Goal: Task Accomplishment & Management: Use online tool/utility

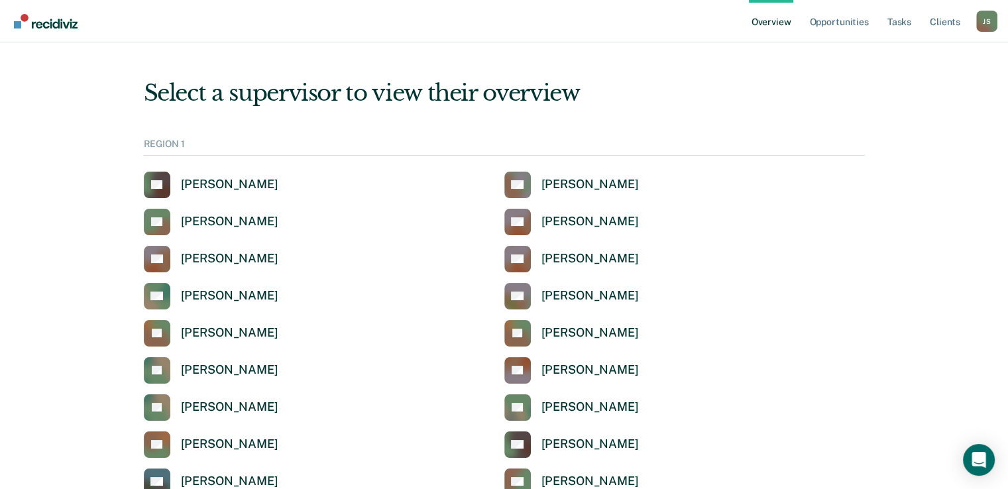
click at [464, 32] on nav "Overview Opportunities Tasks Client s [PERSON_NAME] [PERSON_NAME] Profile How i…" at bounding box center [504, 21] width 986 height 42
click at [848, 27] on link "Opportunities" at bounding box center [838, 21] width 64 height 42
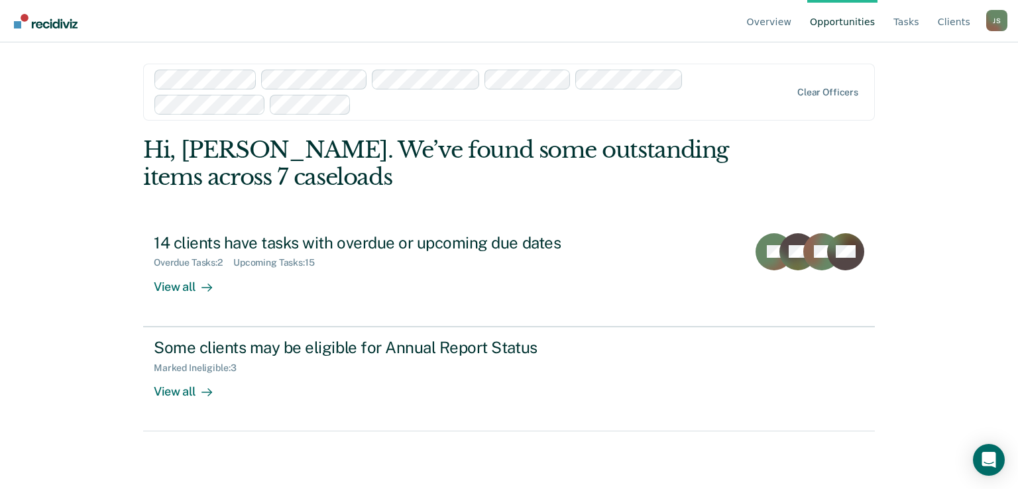
click at [433, 113] on div at bounding box center [472, 92] width 637 height 45
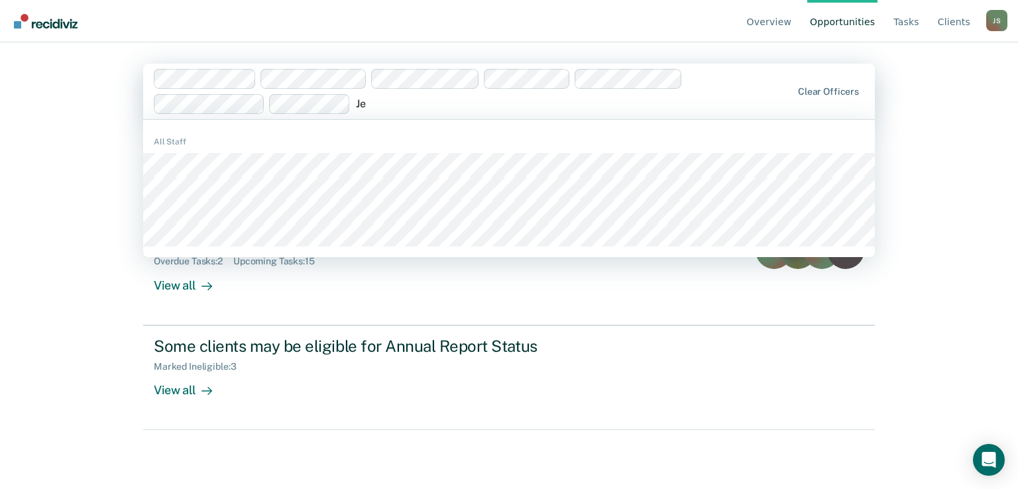
type input "J"
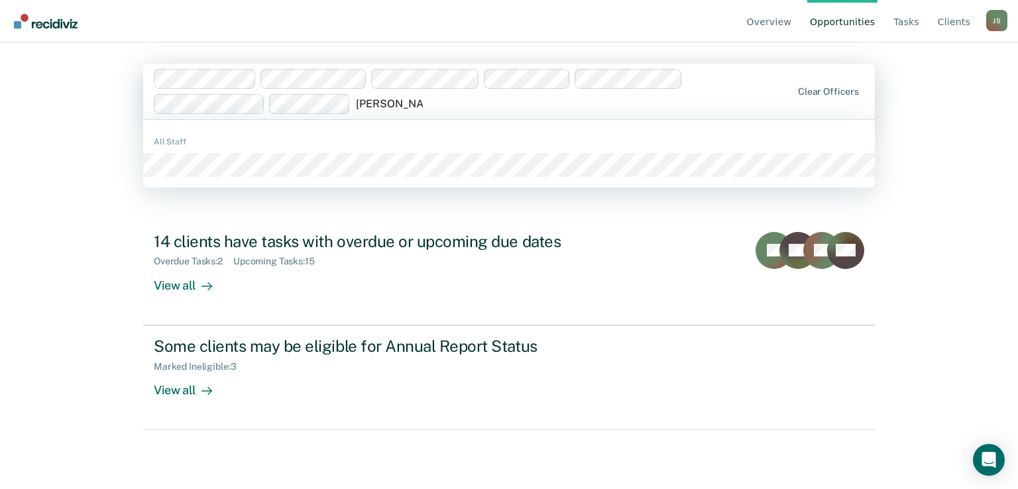
type input "Dakota Conway"
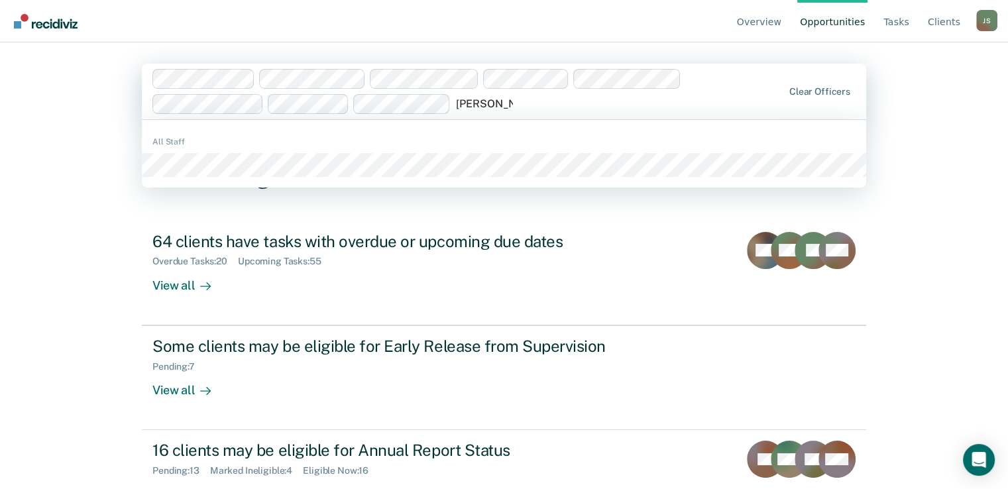
type input "Meghan Will"
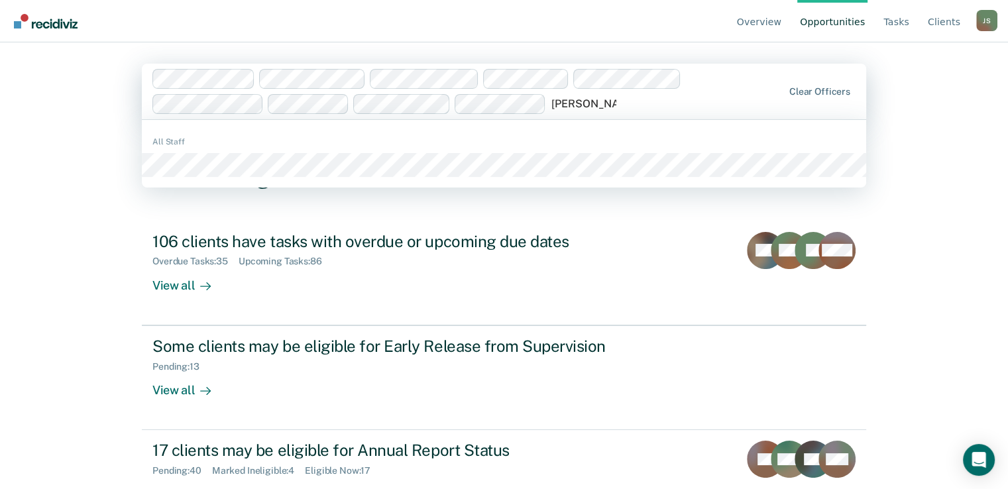
type input "Cagen Brooks"
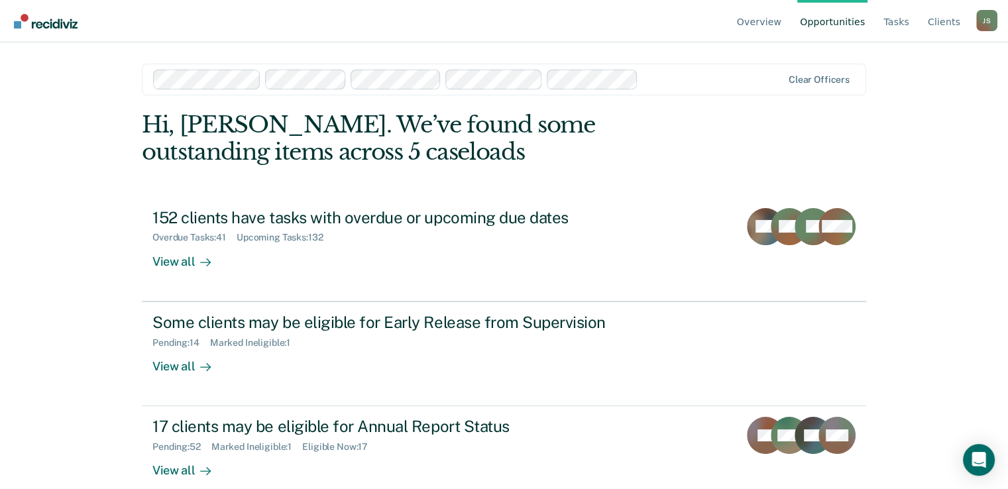
scroll to position [21, 0]
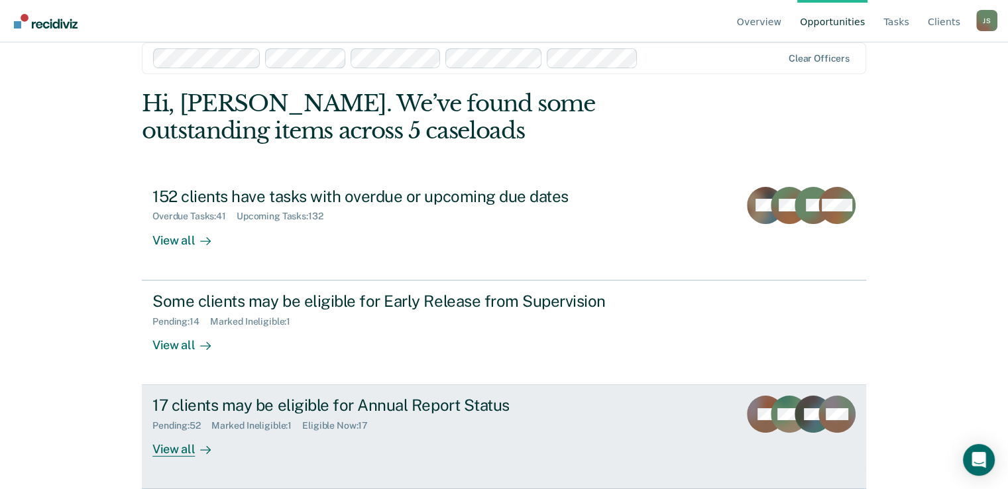
click at [565, 433] on div "17 clients may be eligible for Annual Report Status Pending : 52 Marked Ineligi…" at bounding box center [400, 426] width 497 height 61
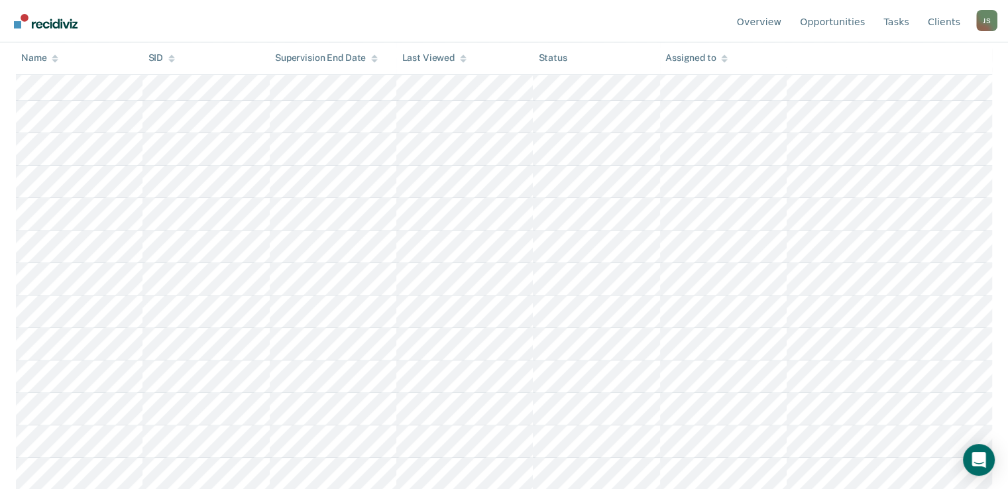
scroll to position [66, 0]
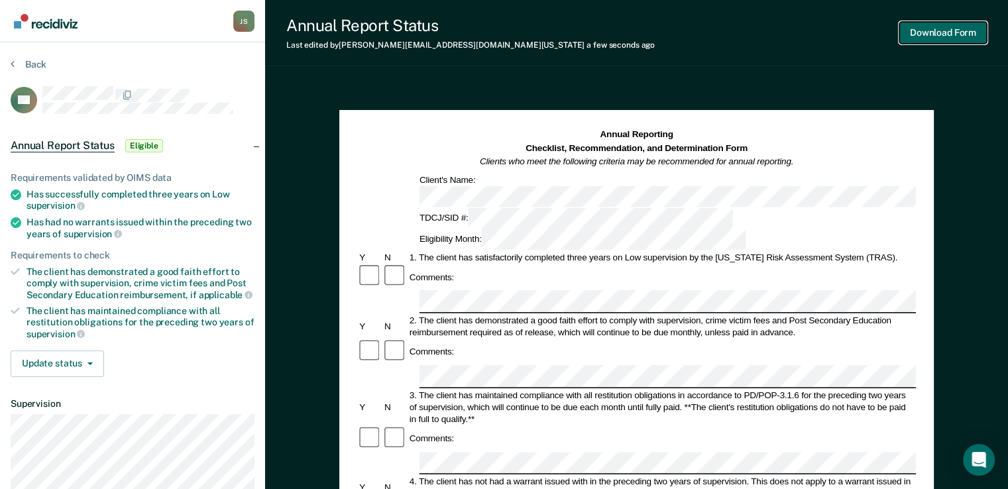
click at [941, 38] on button "Download Form" at bounding box center [942, 33] width 87 height 22
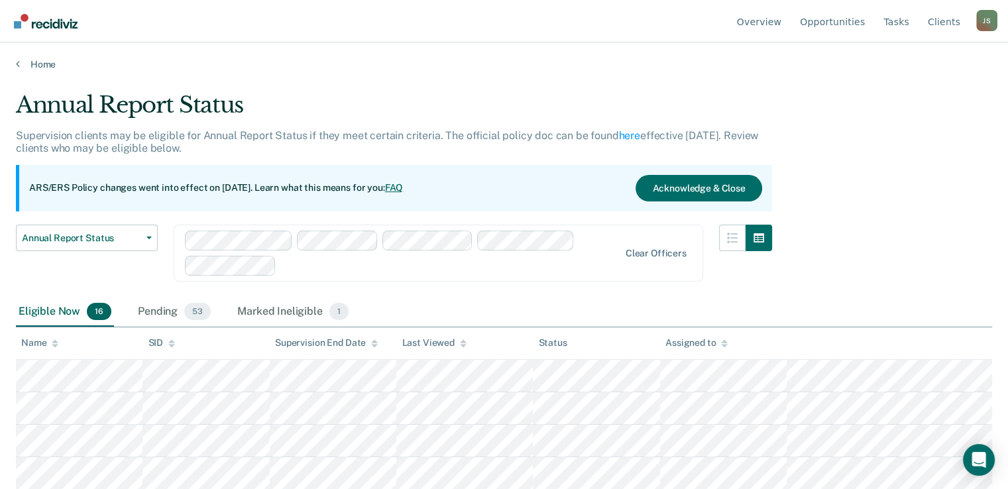
scroll to position [66, 0]
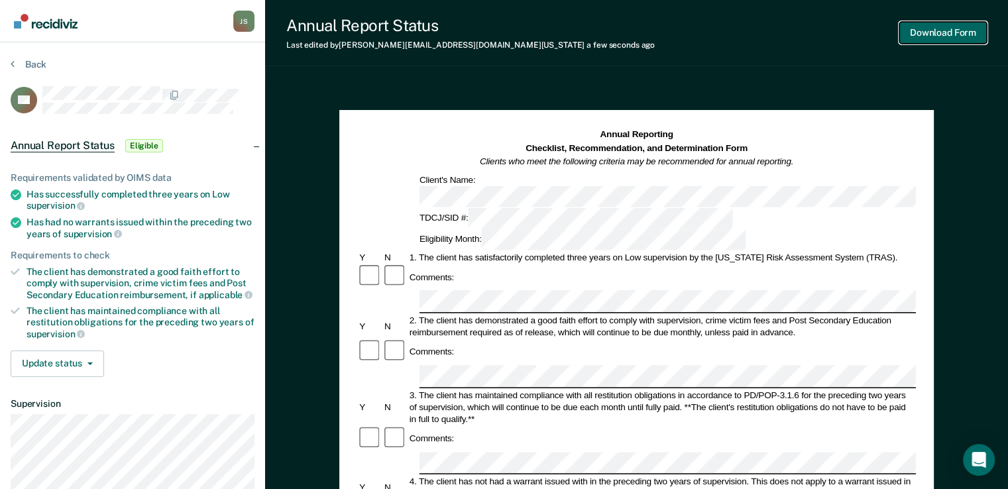
click at [941, 26] on button "Download Form" at bounding box center [942, 33] width 87 height 22
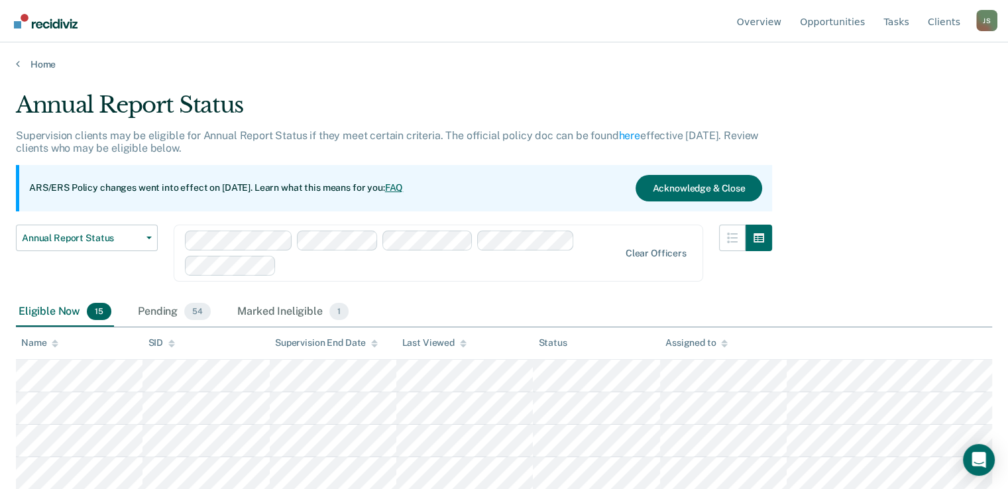
scroll to position [66, 0]
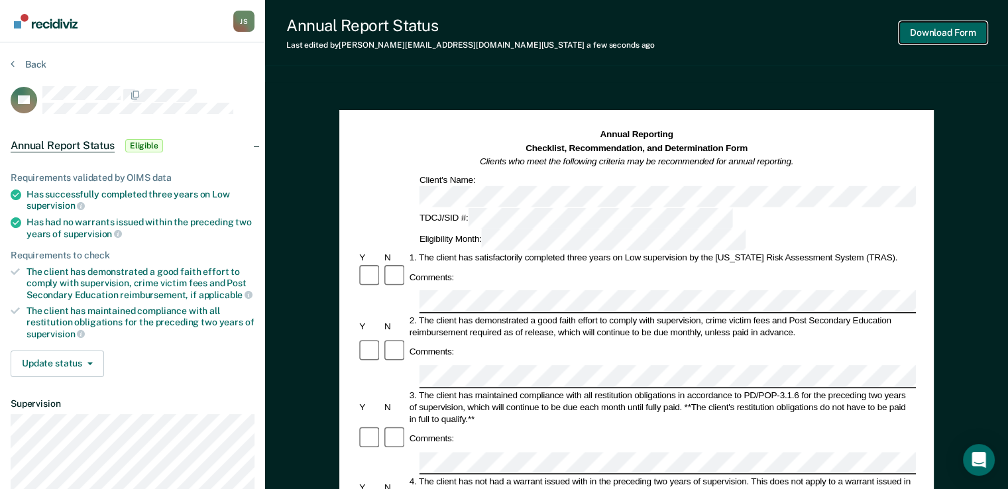
click at [932, 35] on button "Download Form" at bounding box center [942, 33] width 87 height 22
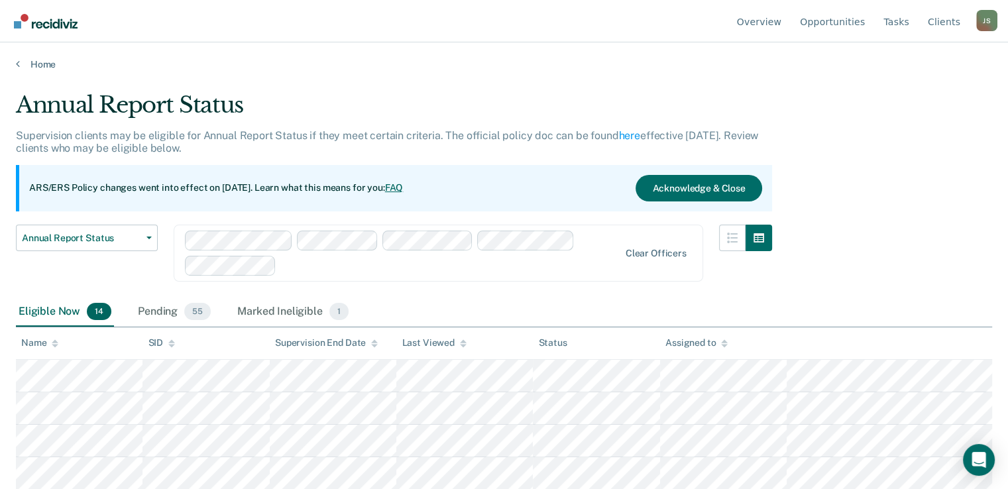
scroll to position [66, 0]
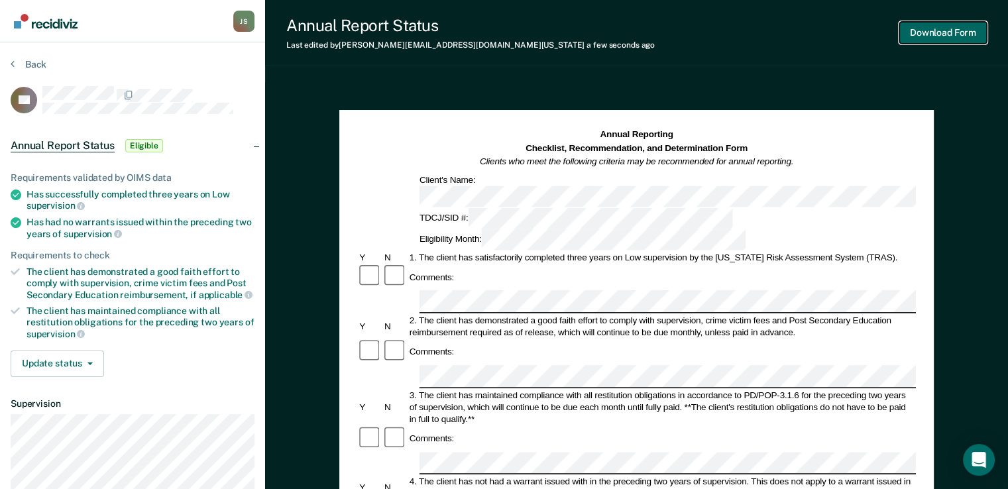
click at [946, 33] on button "Download Form" at bounding box center [942, 33] width 87 height 22
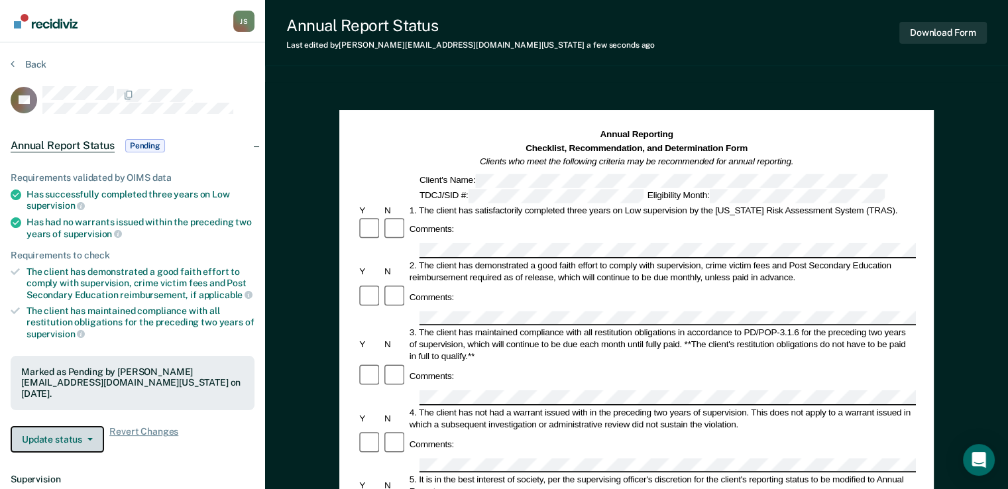
click at [71, 426] on button "Update status" at bounding box center [57, 439] width 93 height 27
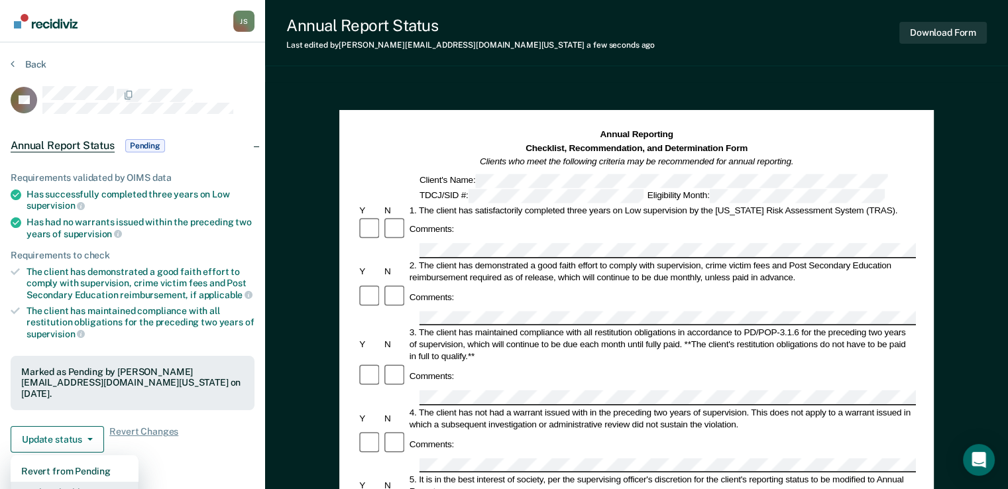
click at [73, 482] on button "Mark Ineligible" at bounding box center [75, 492] width 128 height 21
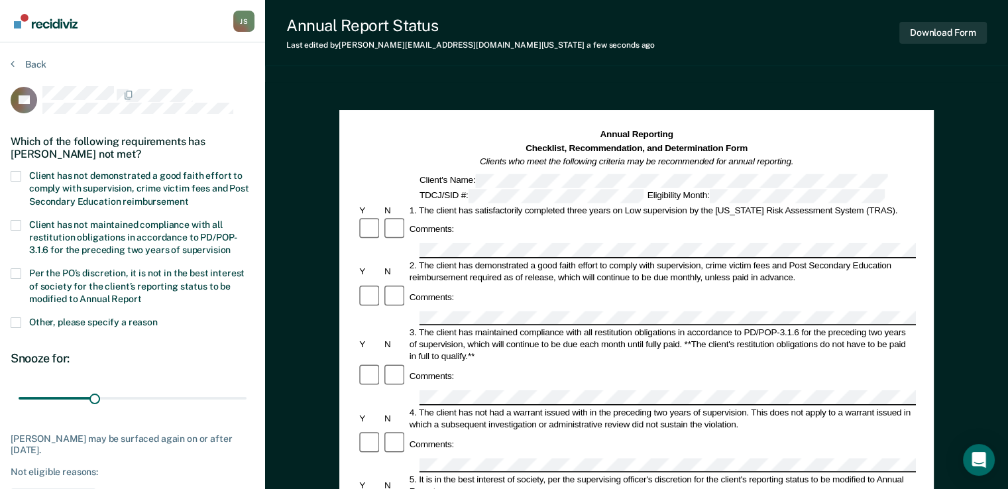
click at [17, 174] on span at bounding box center [16, 176] width 11 height 11
click at [188, 197] on input "Client has not demonstrated a good faith effort to comply with supervision, cri…" at bounding box center [188, 197] width 0 height 0
drag, startPoint x: 98, startPoint y: 398, endPoint x: 167, endPoint y: 399, distance: 68.9
type input "60"
click at [167, 399] on input "range" at bounding box center [133, 398] width 228 height 23
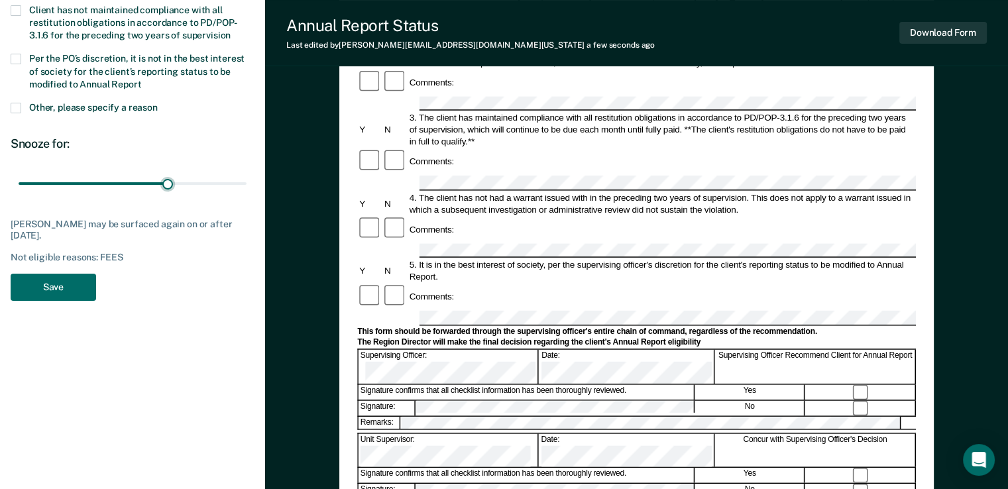
scroll to position [488, 0]
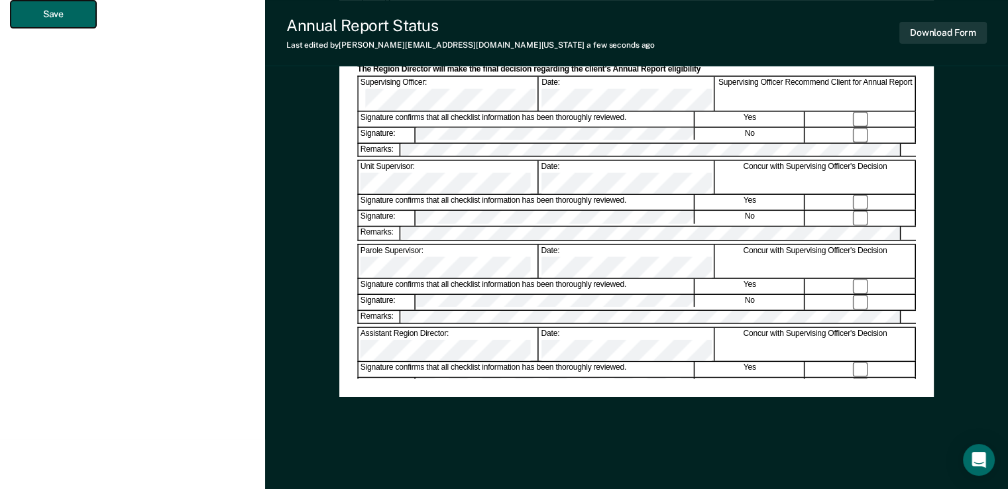
click at [52, 12] on button "Save" at bounding box center [53, 14] width 85 height 27
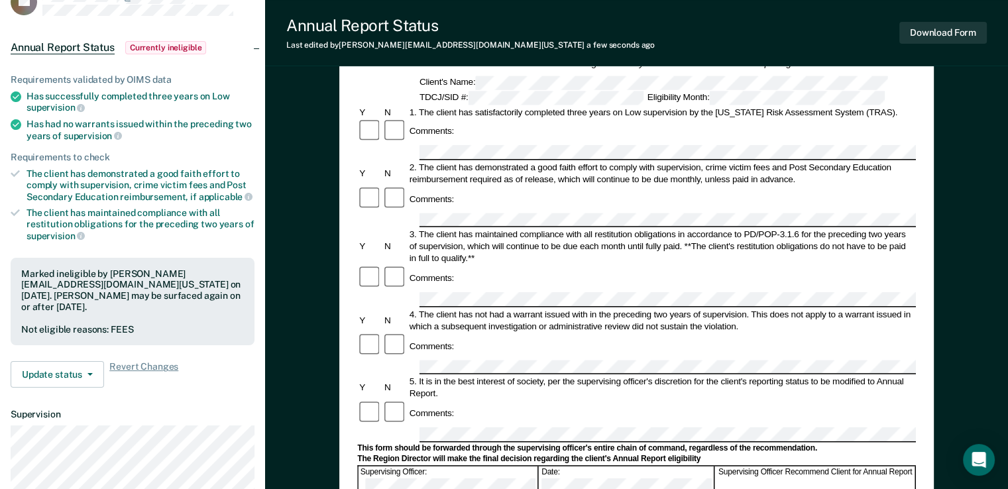
scroll to position [0, 0]
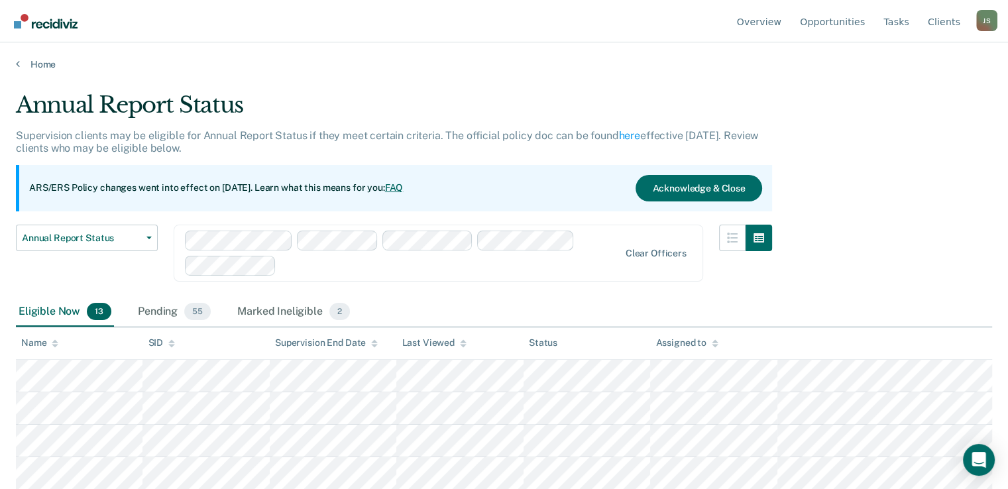
scroll to position [66, 0]
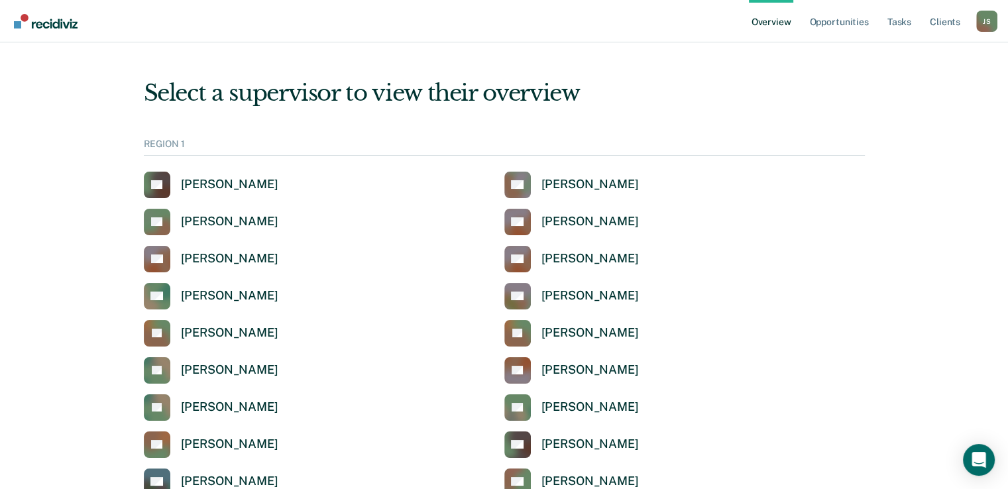
click at [403, 35] on nav "Overview Opportunities Tasks Client s [PERSON_NAME] [PERSON_NAME] Profile How i…" at bounding box center [504, 21] width 986 height 42
click at [840, 25] on link "Opportunities" at bounding box center [838, 21] width 64 height 42
